Goal: Transaction & Acquisition: Book appointment/travel/reservation

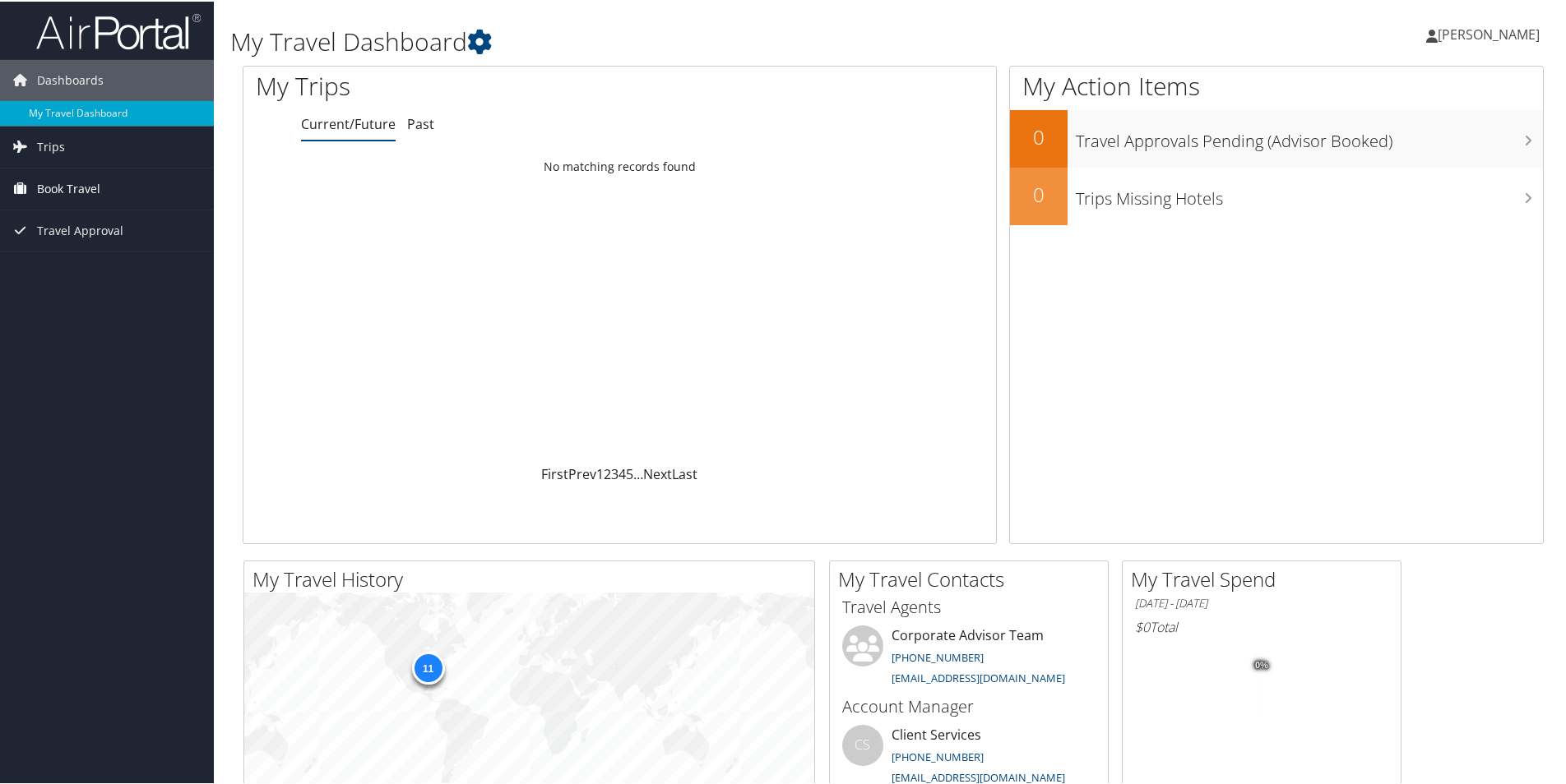
click at [68, 187] on span "Book Travel" at bounding box center [68, 187] width 63 height 41
click at [71, 248] on link "Book/Manage Online Trips" at bounding box center [107, 244] width 214 height 24
